Goal: Task Accomplishment & Management: Use online tool/utility

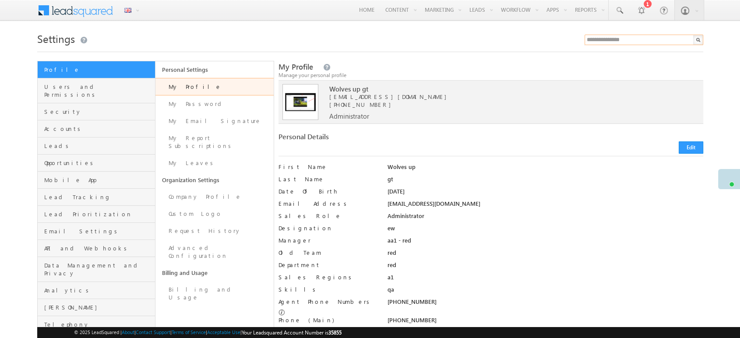
click at [607, 41] on input "text" at bounding box center [644, 40] width 119 height 11
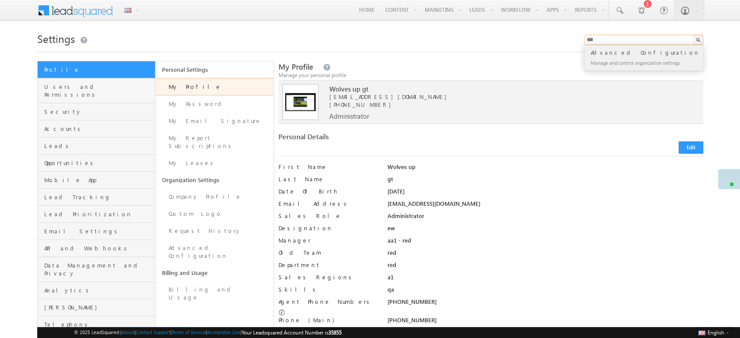
type input "***"
click at [601, 57] on div "Advanced Configuration" at bounding box center [647, 53] width 117 height 10
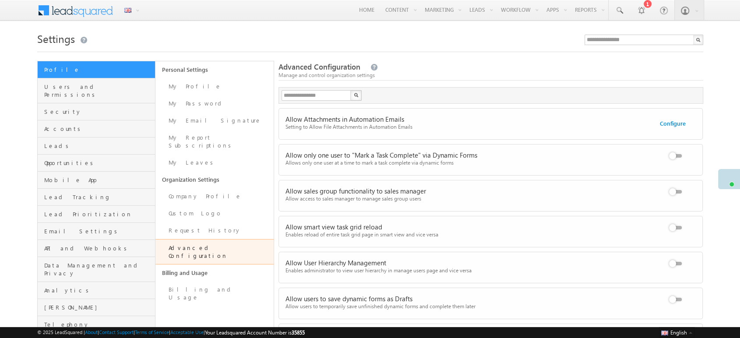
scroll to position [642, 0]
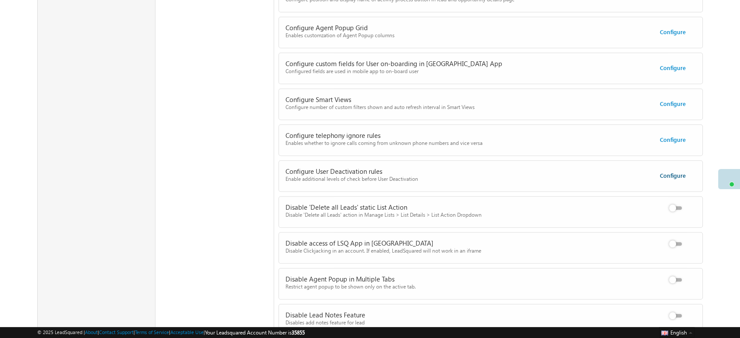
click at [661, 172] on link "Configure" at bounding box center [673, 175] width 26 height 7
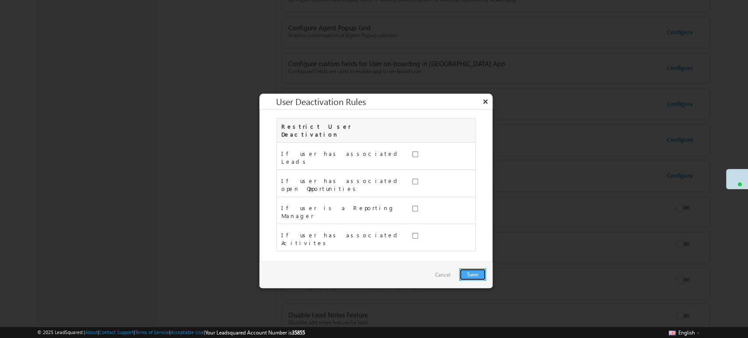
click at [474, 268] on button "Save" at bounding box center [472, 274] width 27 height 12
